Goal: Task Accomplishment & Management: Complete application form

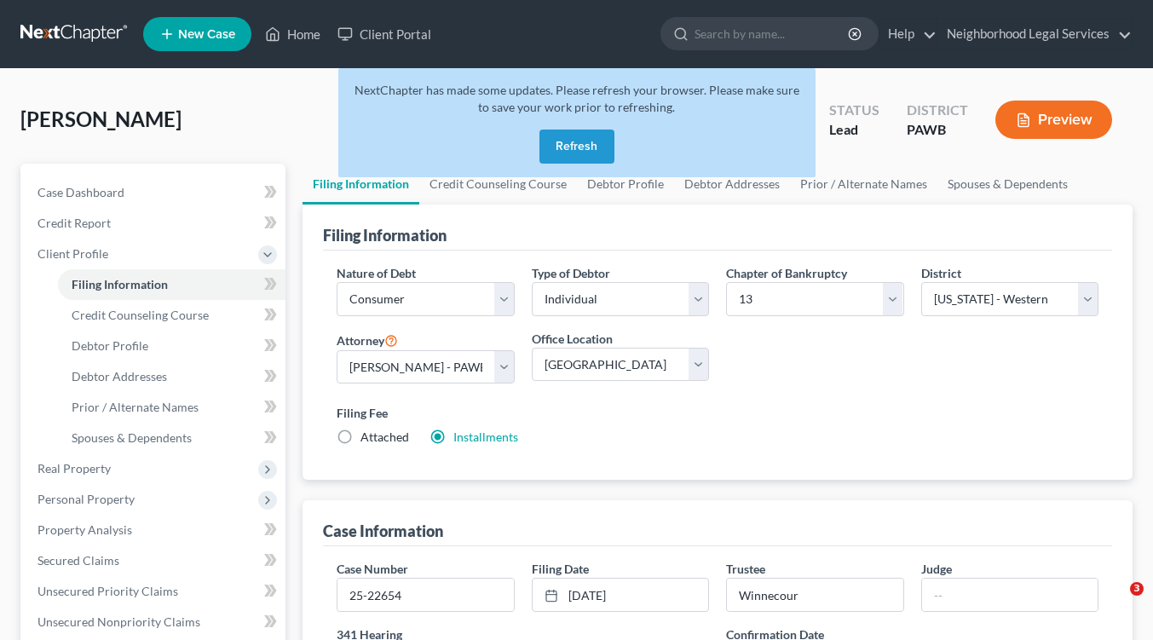
select select "1"
select select "0"
select select "3"
select select "69"
select select "1"
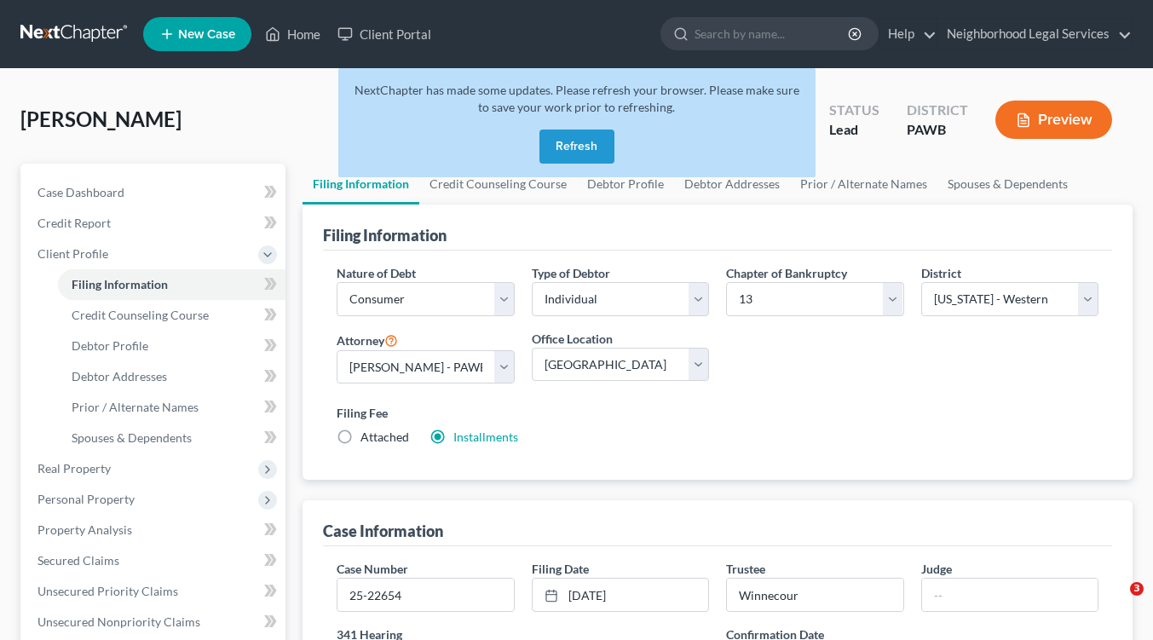
select select "0"
click at [582, 142] on button "Refresh" at bounding box center [576, 147] width 75 height 34
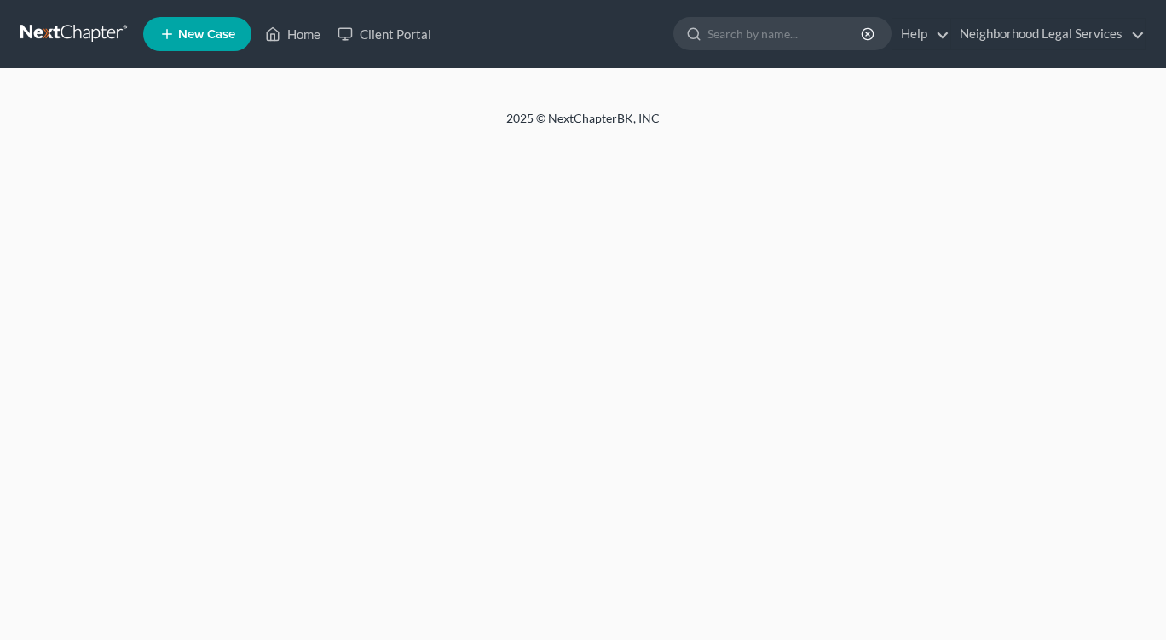
select select "1"
select select "0"
select select "3"
select select "0"
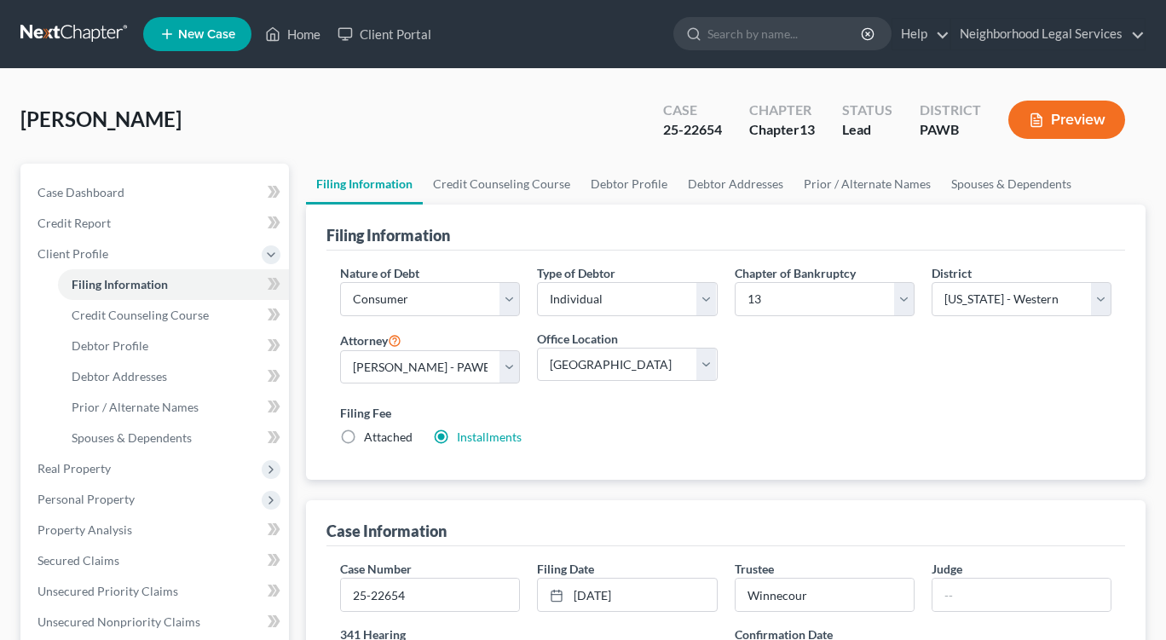
select select "1"
select select "0"
select select "3"
select select "69"
select select "1"
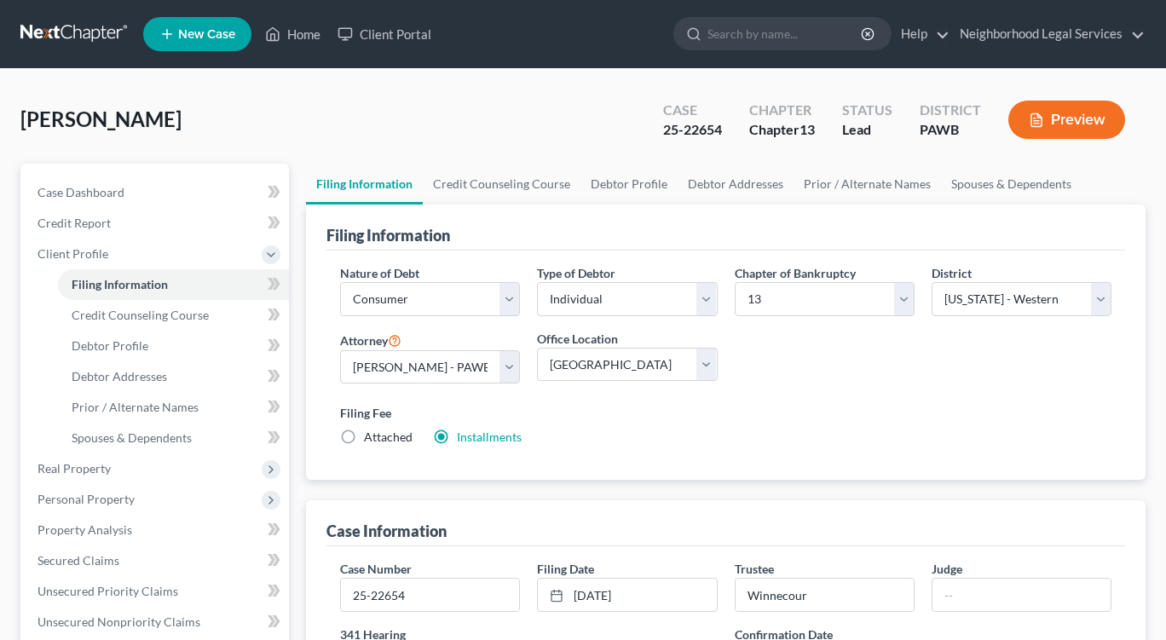
select select "0"
